Goal: Task Accomplishment & Management: Use online tool/utility

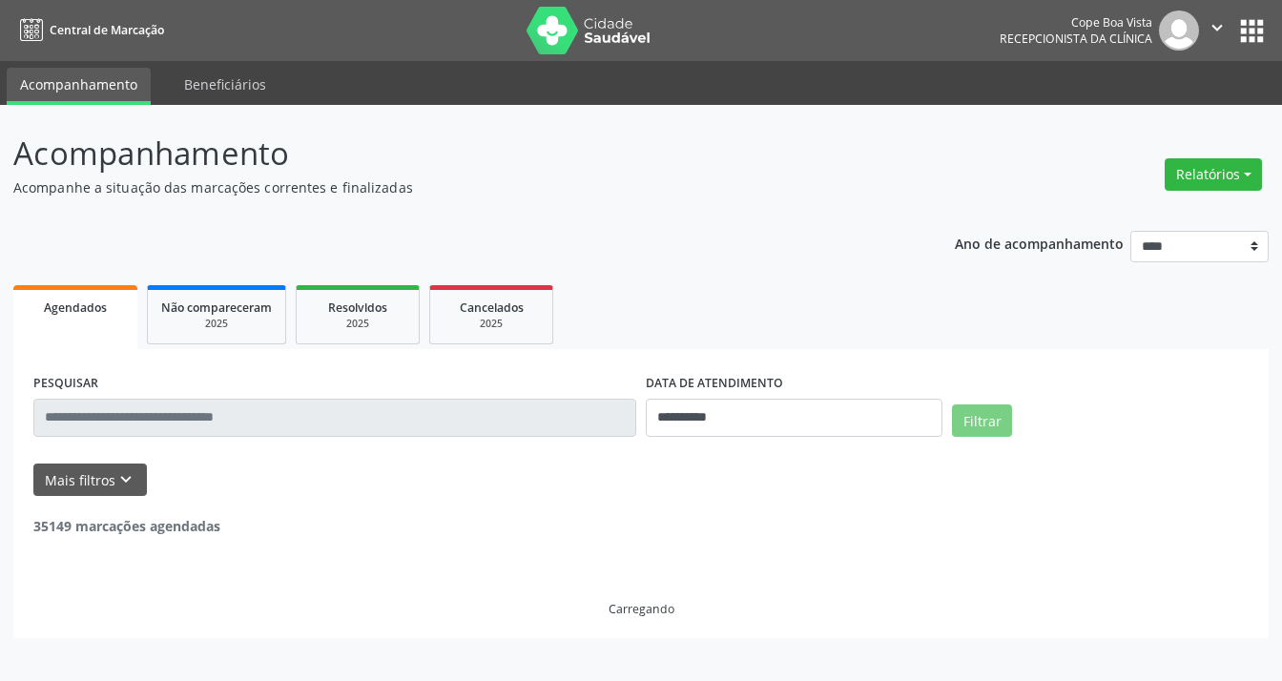
click at [1224, 193] on div "Relatórios Agendamentos Procedimentos realizados" at bounding box center [1213, 175] width 111 height 46
click at [1224, 184] on button "Relatórios" at bounding box center [1212, 174] width 97 height 32
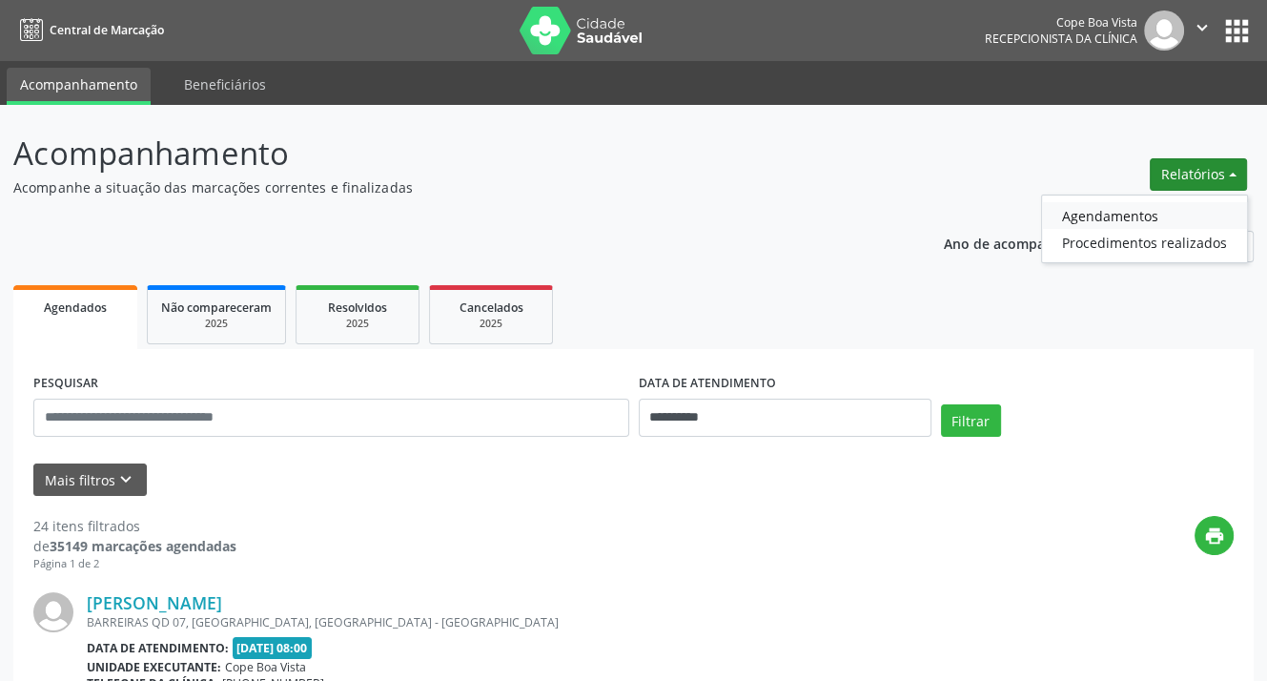
click at [1190, 222] on link "Agendamentos" at bounding box center [1144, 215] width 205 height 27
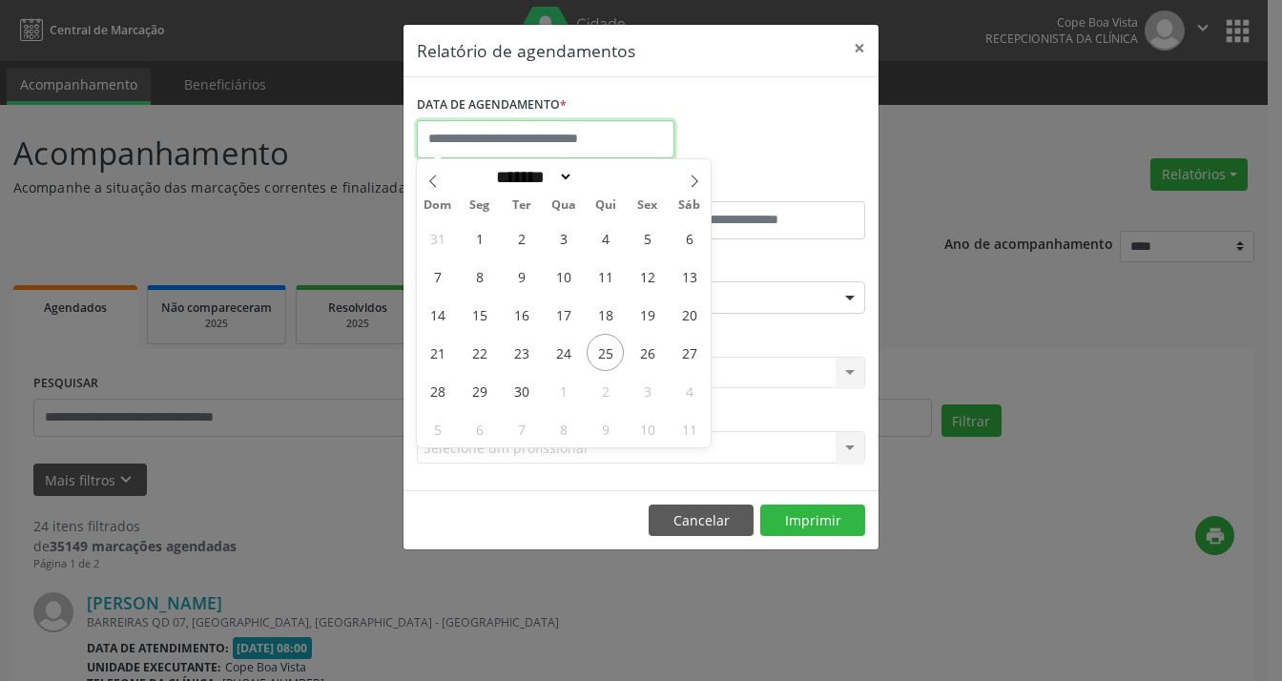
click at [479, 128] on input "text" at bounding box center [545, 139] width 257 height 38
click at [427, 176] on icon at bounding box center [432, 180] width 13 height 13
select select "*"
click at [613, 403] on span "28" at bounding box center [604, 390] width 37 height 37
type input "**********"
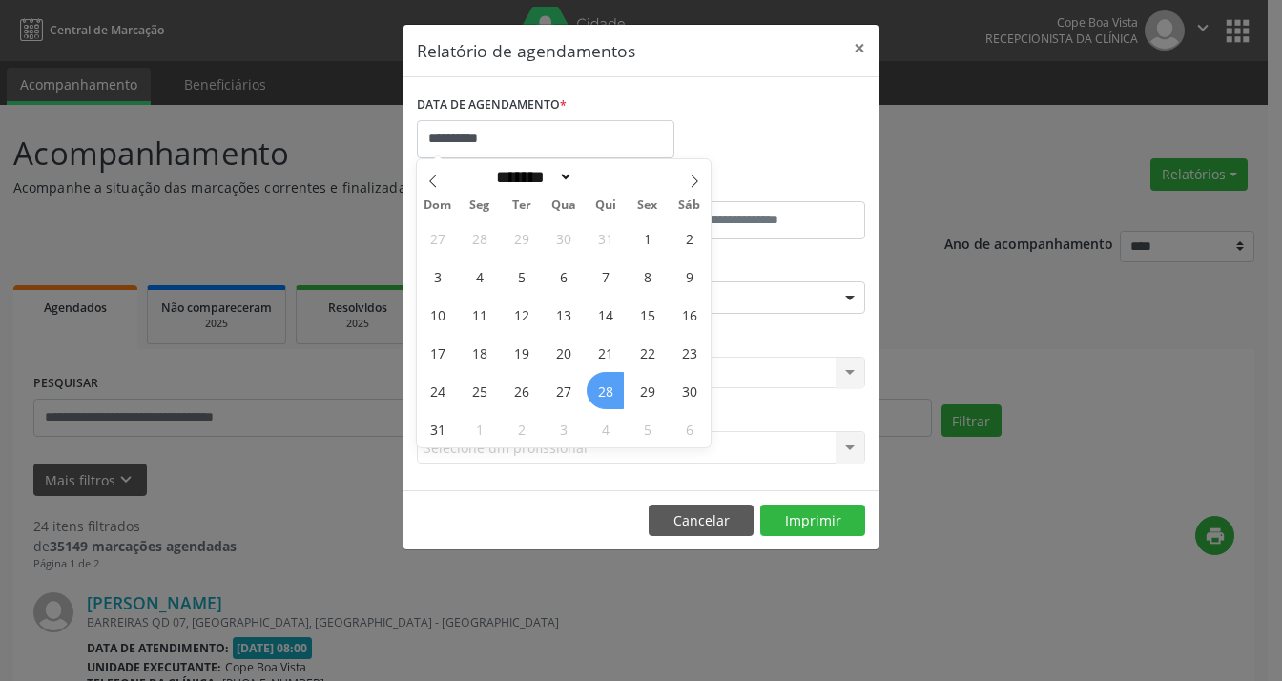
click at [612, 400] on span "28" at bounding box center [604, 390] width 37 height 37
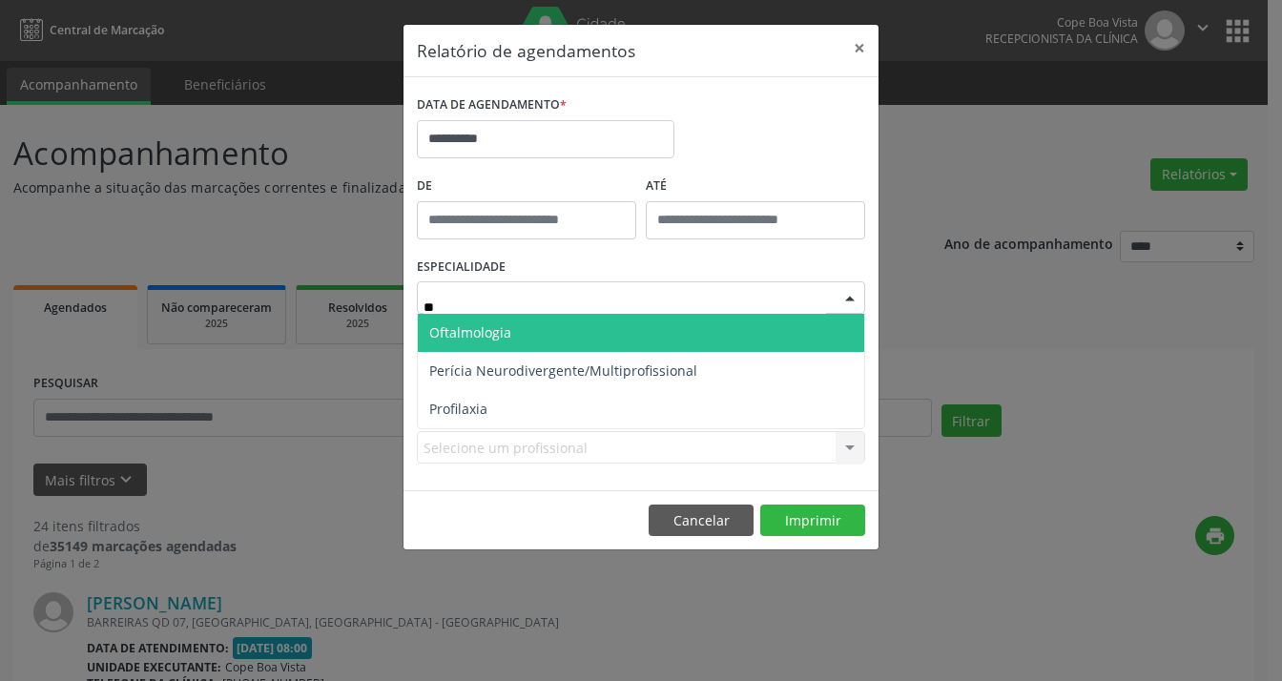
type input "***"
click at [531, 338] on span "Oftalmologia" at bounding box center [641, 333] width 446 height 38
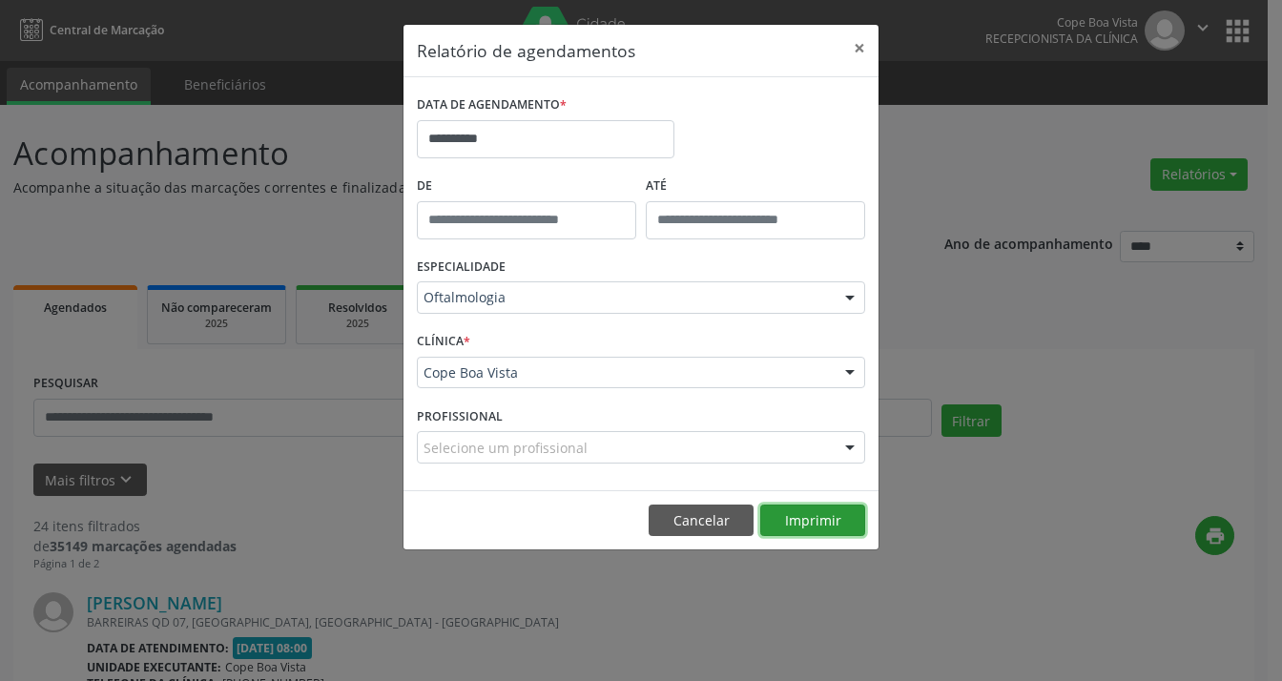
click at [799, 526] on button "Imprimir" at bounding box center [812, 520] width 105 height 32
